Goal: Information Seeking & Learning: Check status

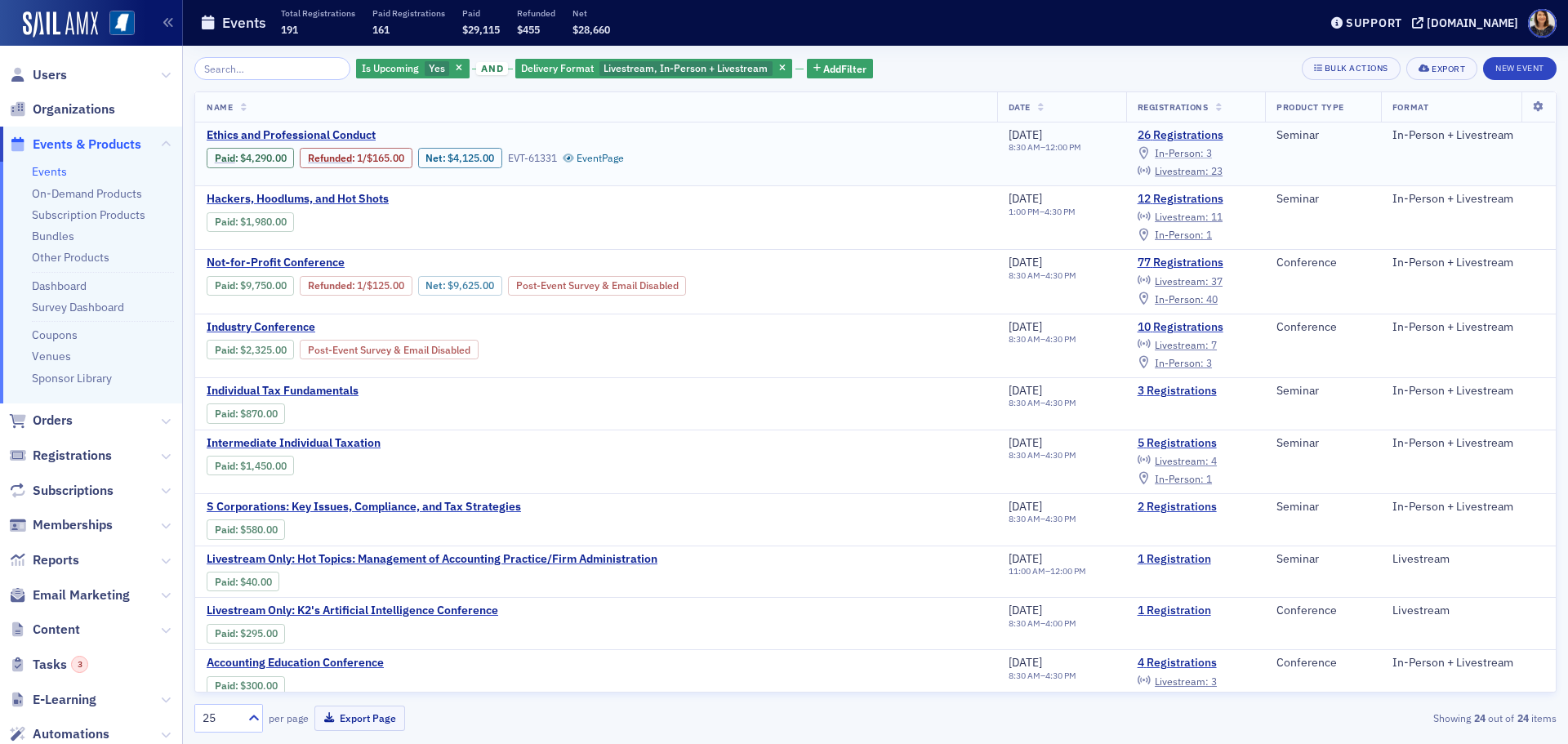
click at [1187, 154] on span "In-Person :" at bounding box center [1178, 152] width 49 height 13
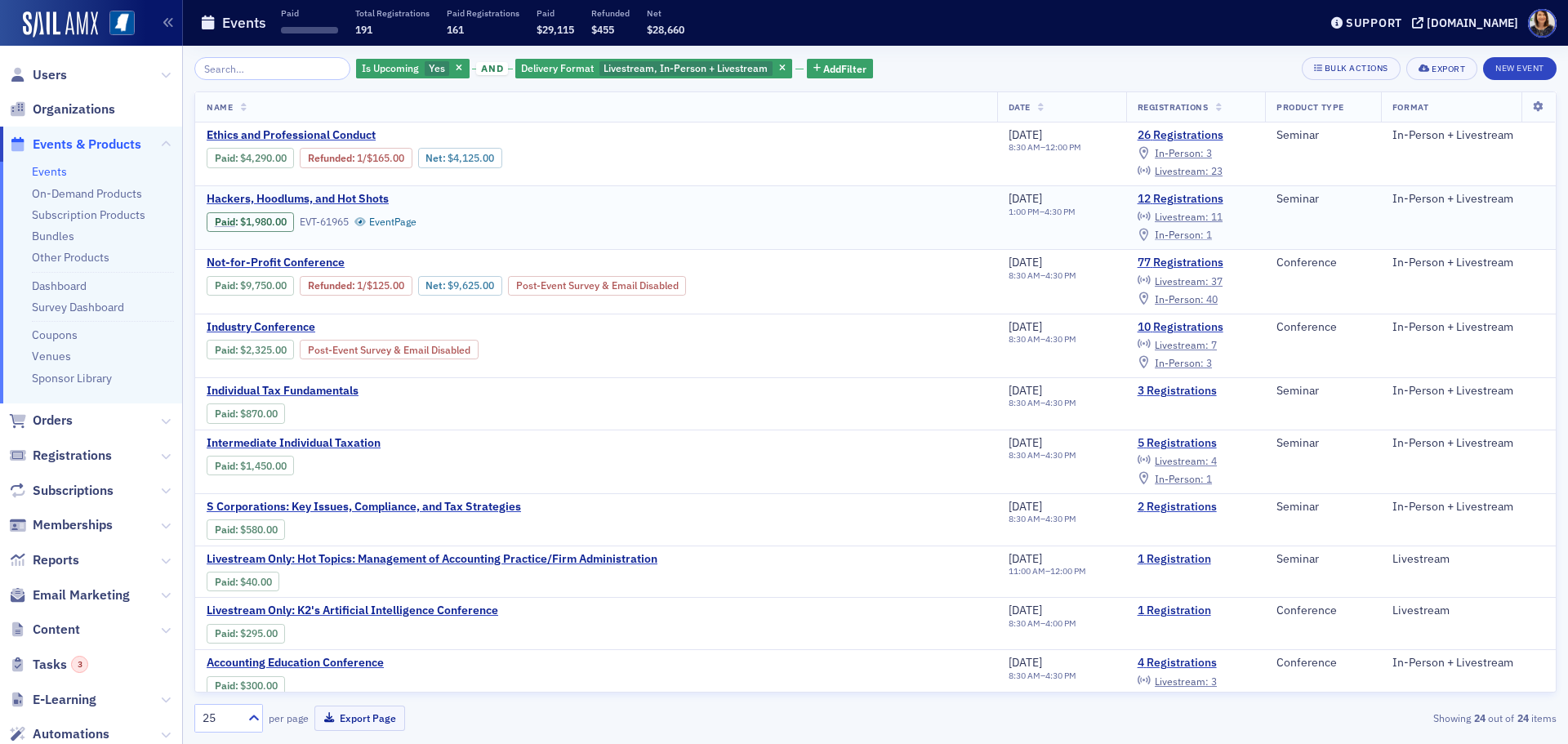
click at [1194, 236] on span "In-Person :" at bounding box center [1178, 233] width 49 height 13
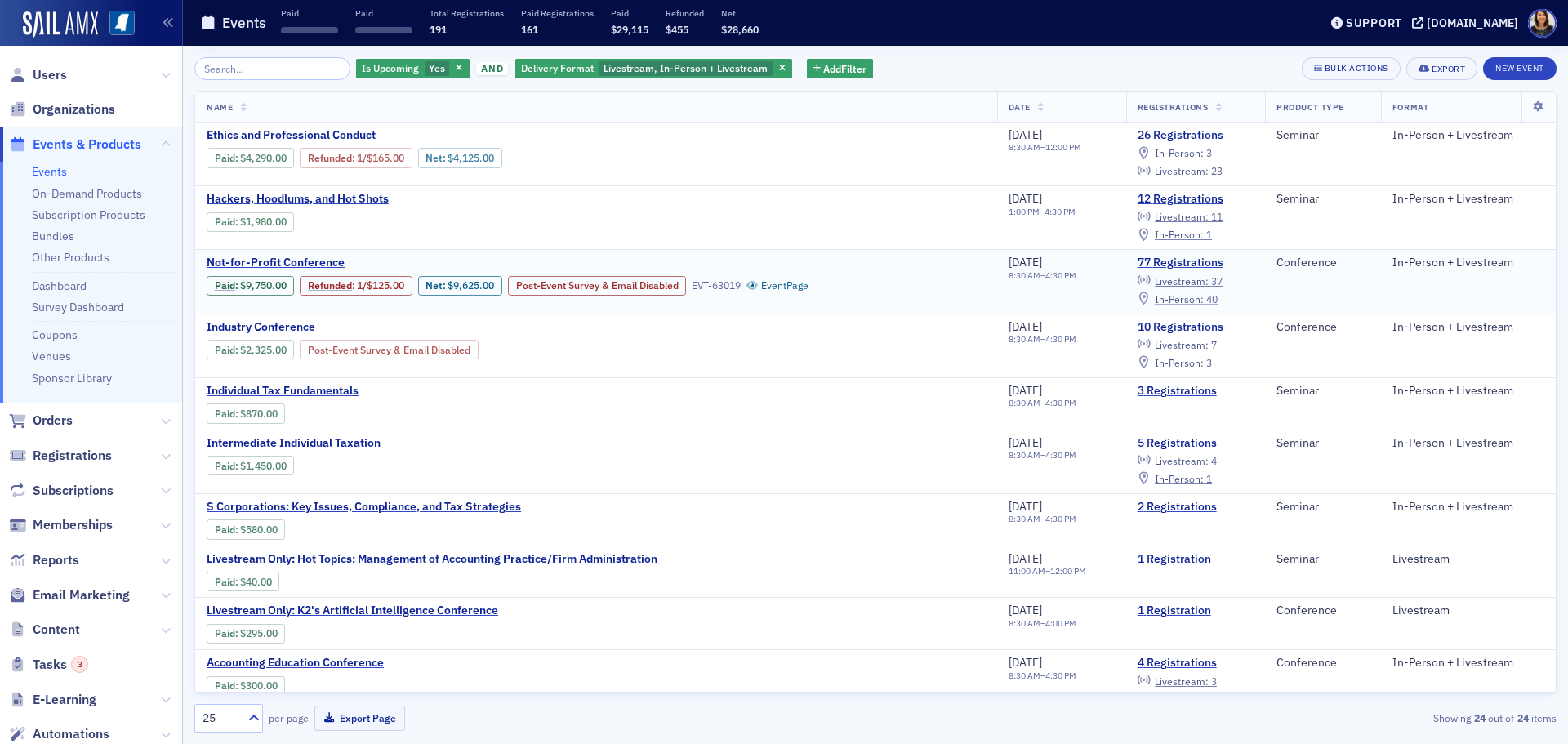
click at [1194, 300] on span "In-Person :" at bounding box center [1178, 298] width 49 height 13
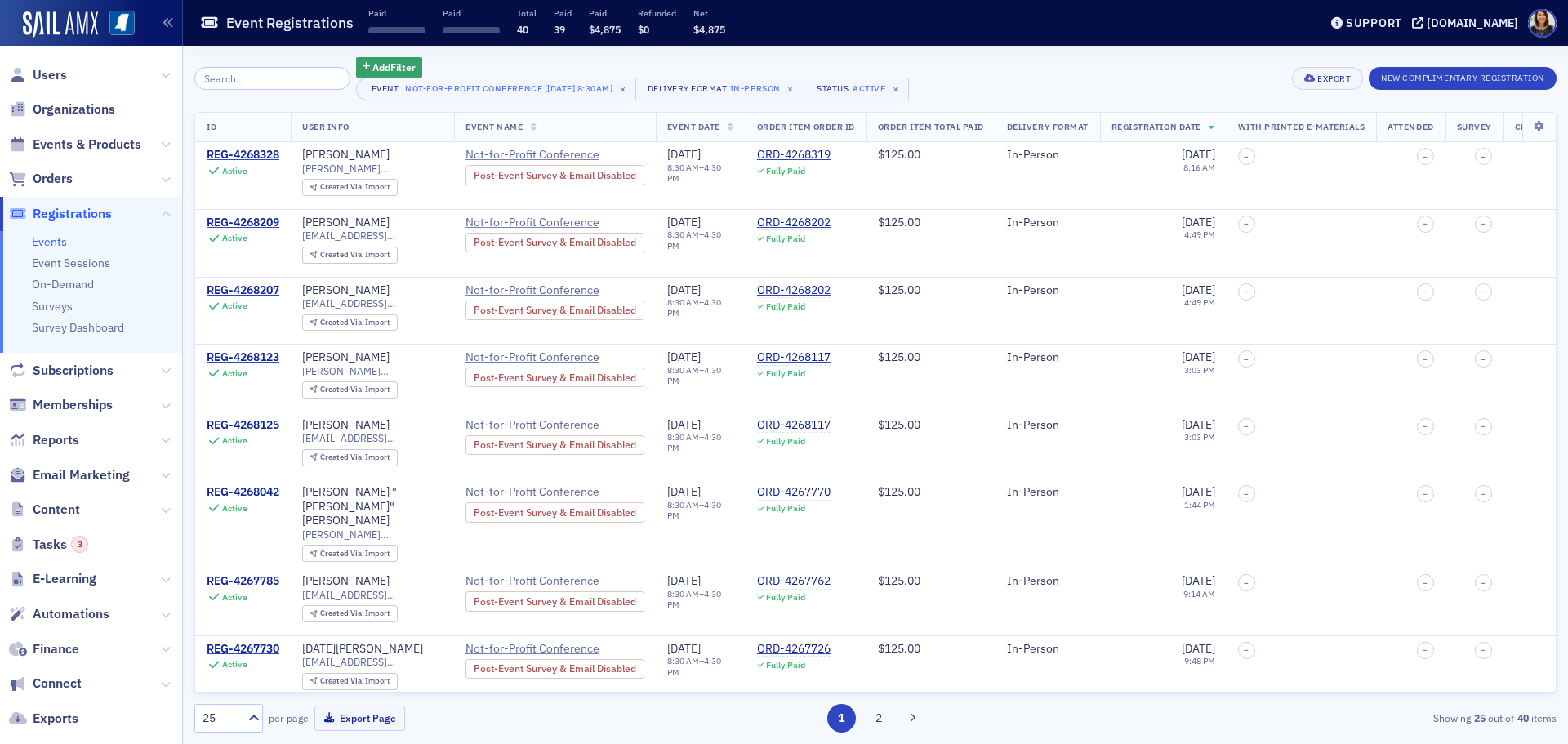
drag, startPoint x: 1556, startPoint y: 198, endPoint x: 1559, endPoint y: 215, distance: 17.3
click at [1559, 215] on div "Add Filter Event Not-for-Profit Conference [[DATE] 8:30am] × Delivery Format In…" at bounding box center [875, 394] width 1385 height 698
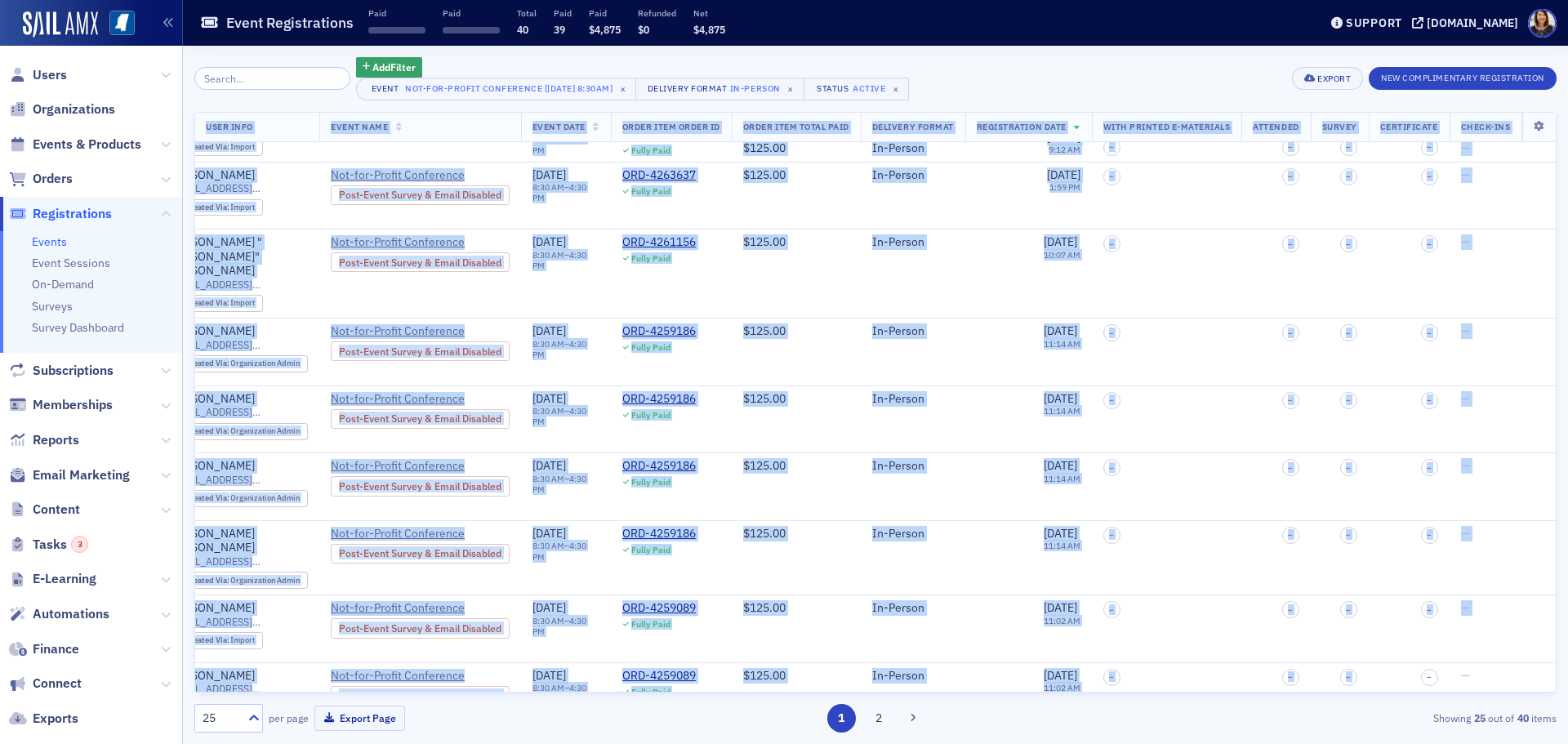
scroll to position [1163, 265]
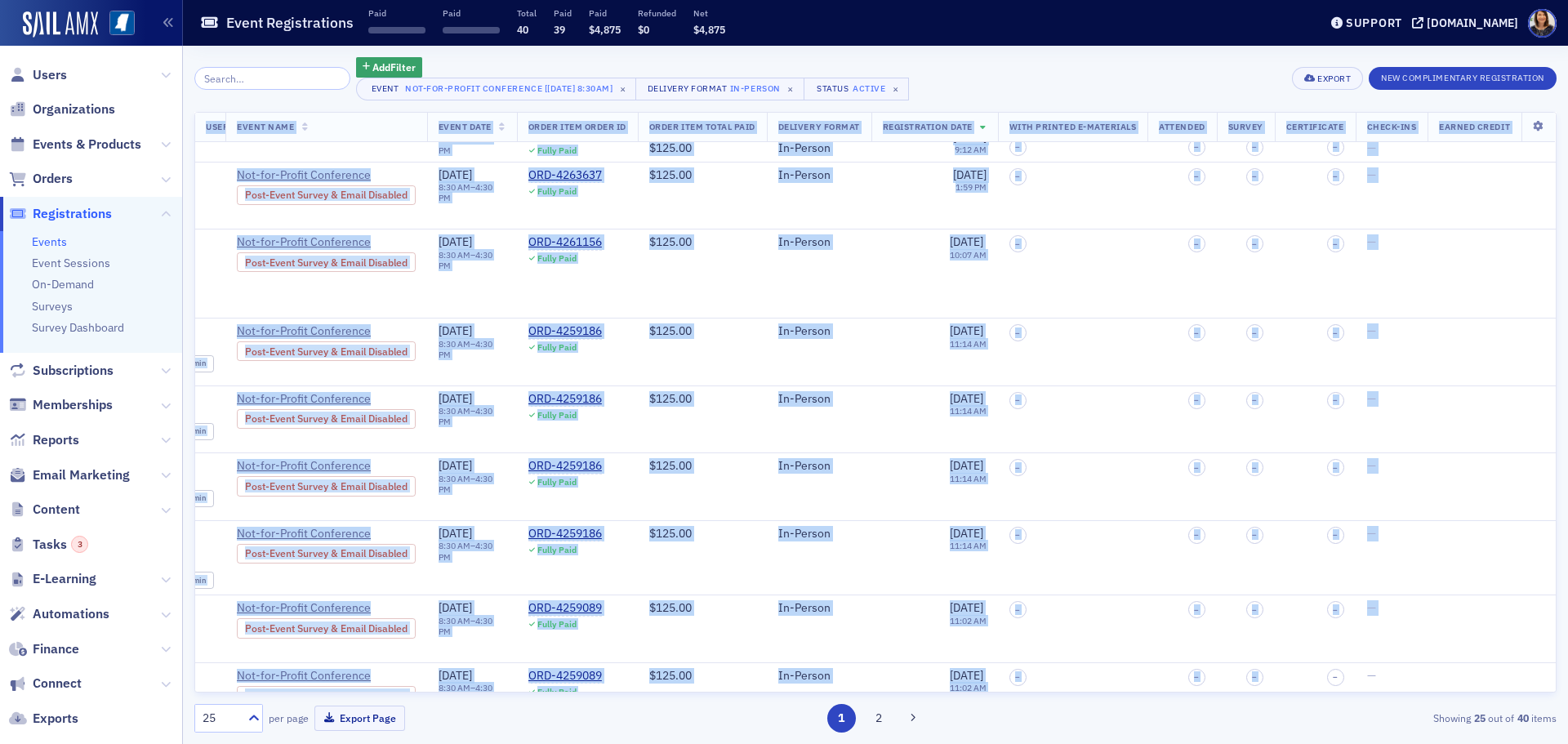
drag, startPoint x: 1541, startPoint y: 645, endPoint x: 1546, endPoint y: 627, distance: 18.7
click at [1546, 627] on div "ID User Info Event Name Event Date Order Item Order ID Order Item Total Paid De…" at bounding box center [875, 402] width 1362 height 581
click at [1090, 663] on td "–" at bounding box center [1072, 695] width 150 height 67
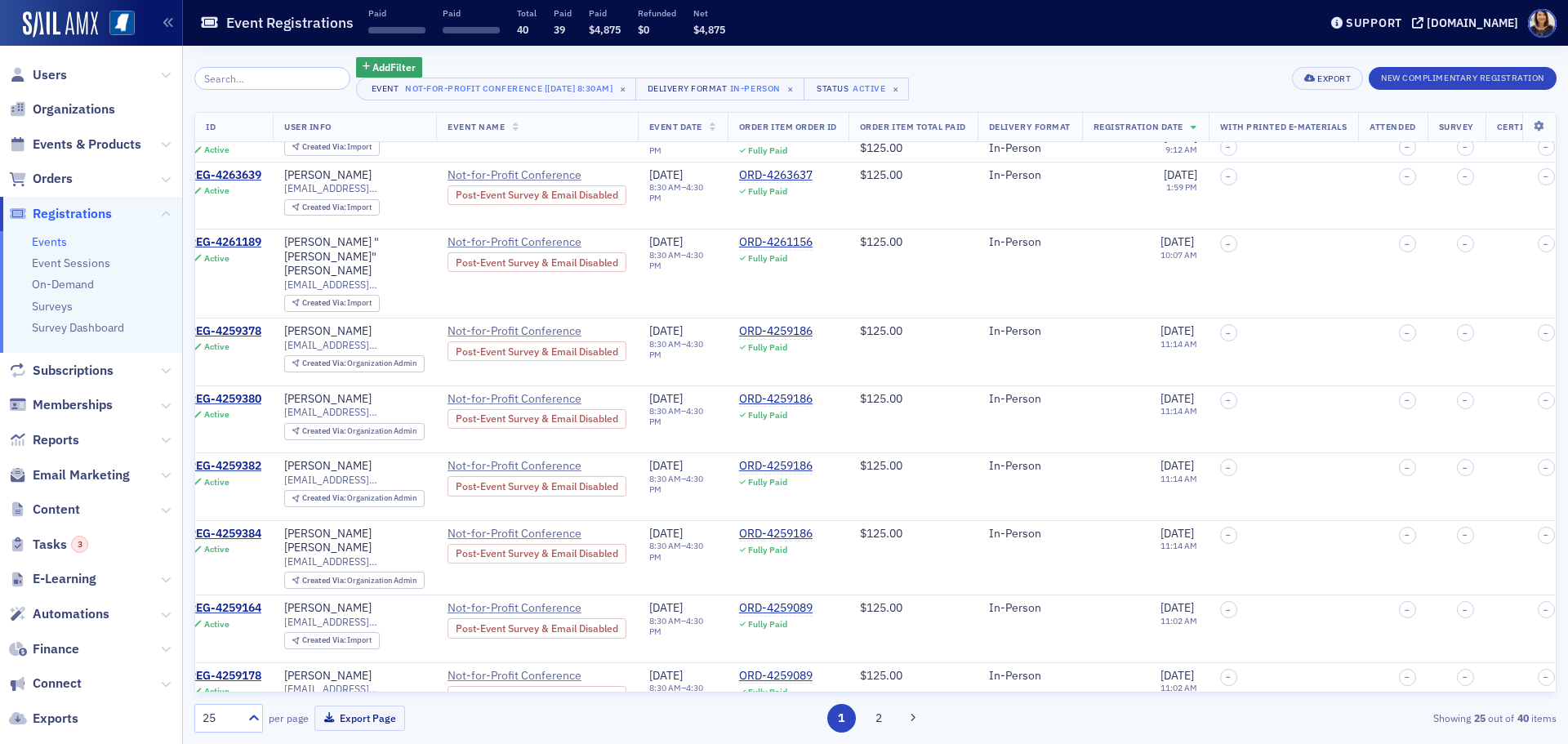
scroll to position [1163, 0]
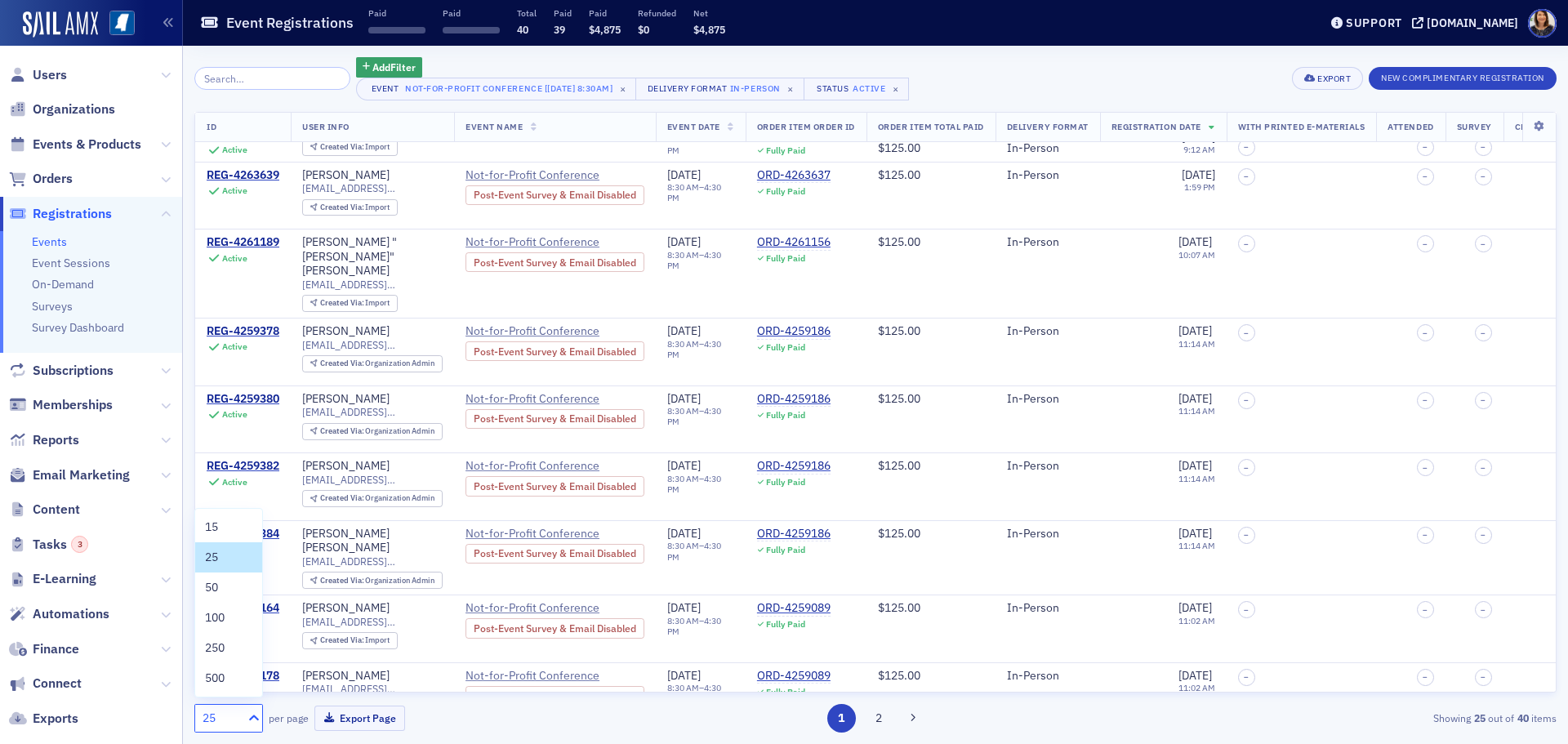
click at [252, 719] on icon at bounding box center [253, 717] width 16 height 16
click at [223, 588] on div "50" at bounding box center [229, 587] width 48 height 17
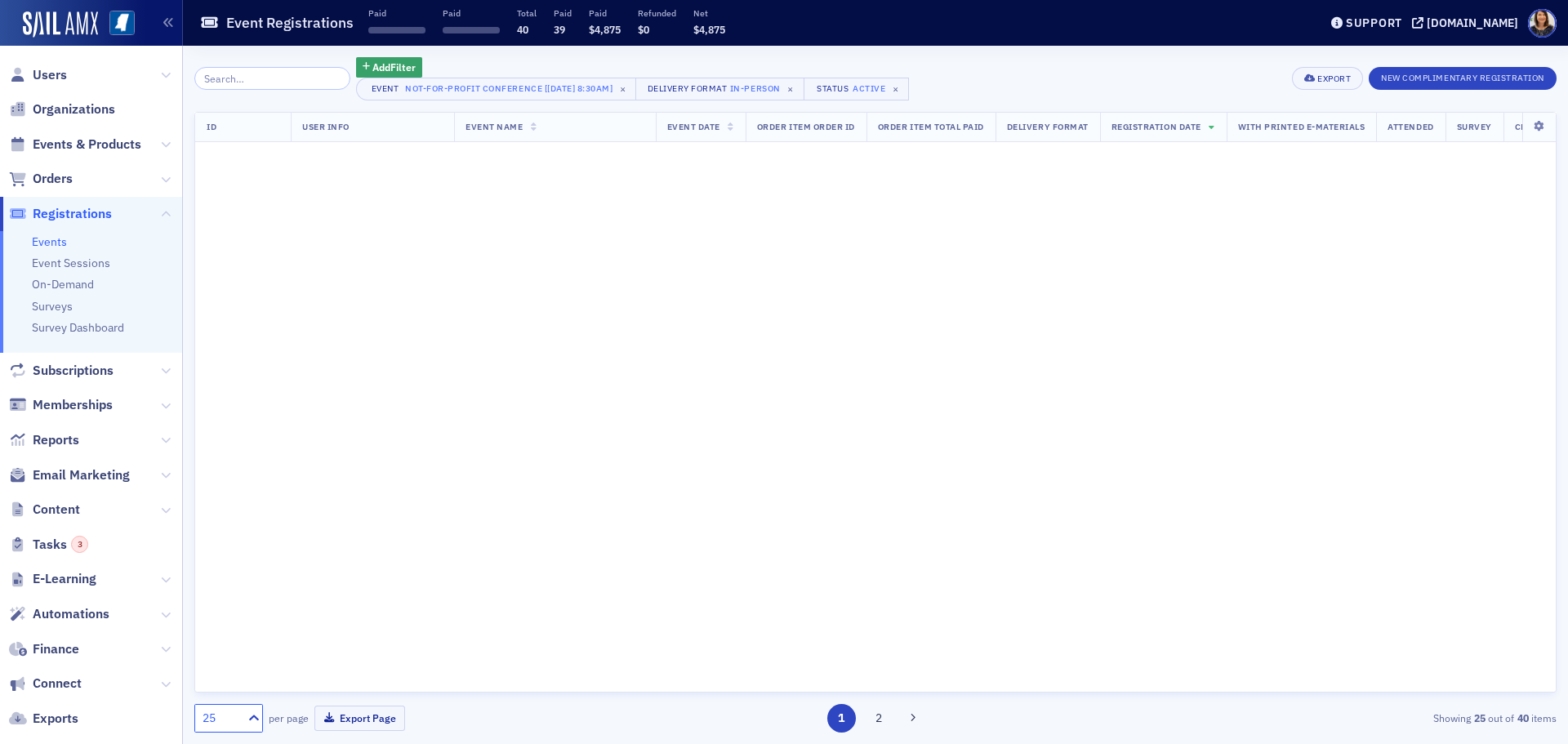
scroll to position [0, 0]
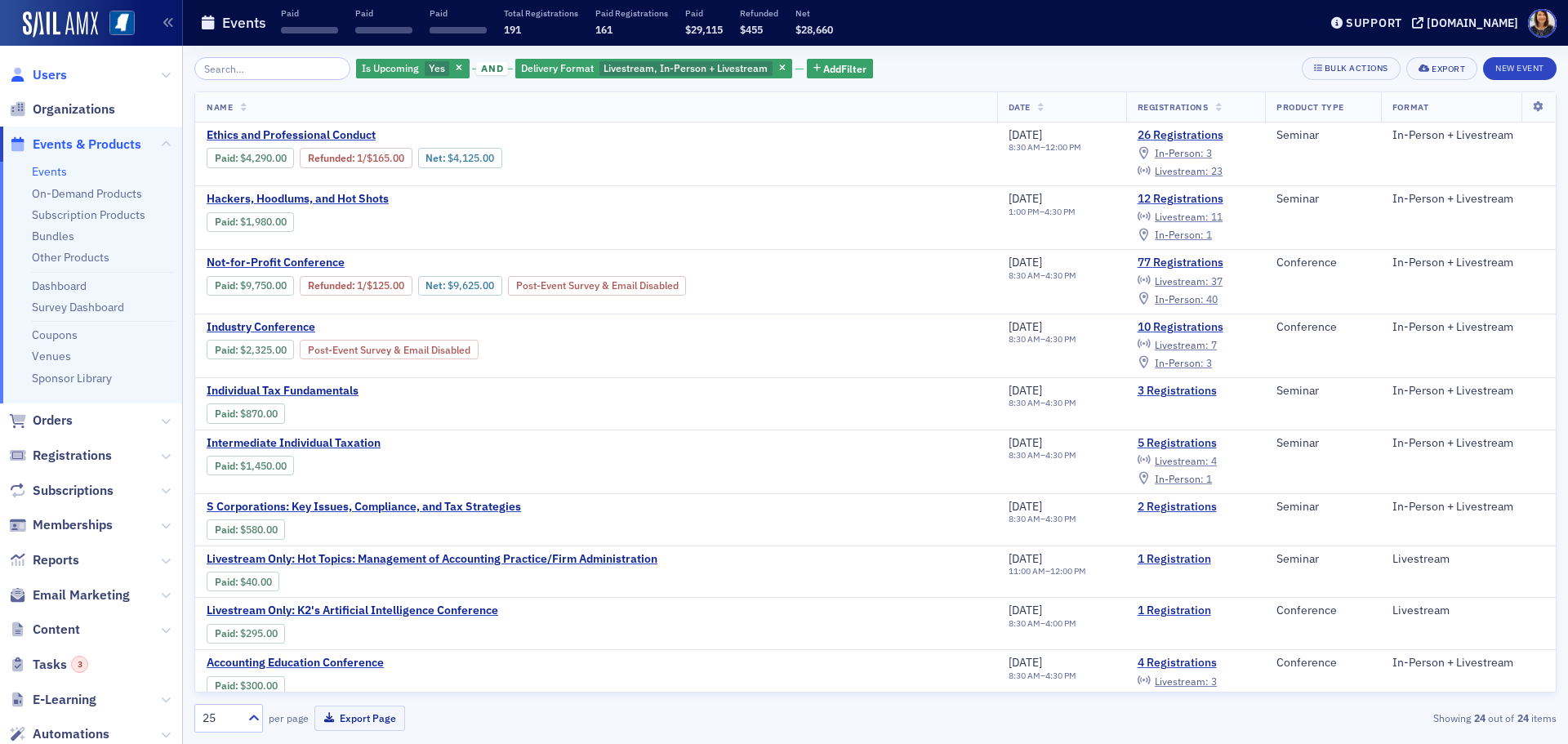
click at [57, 74] on span "Users" at bounding box center [50, 75] width 35 height 18
